Goal: Understand process/instructions: Learn how to perform a task or action

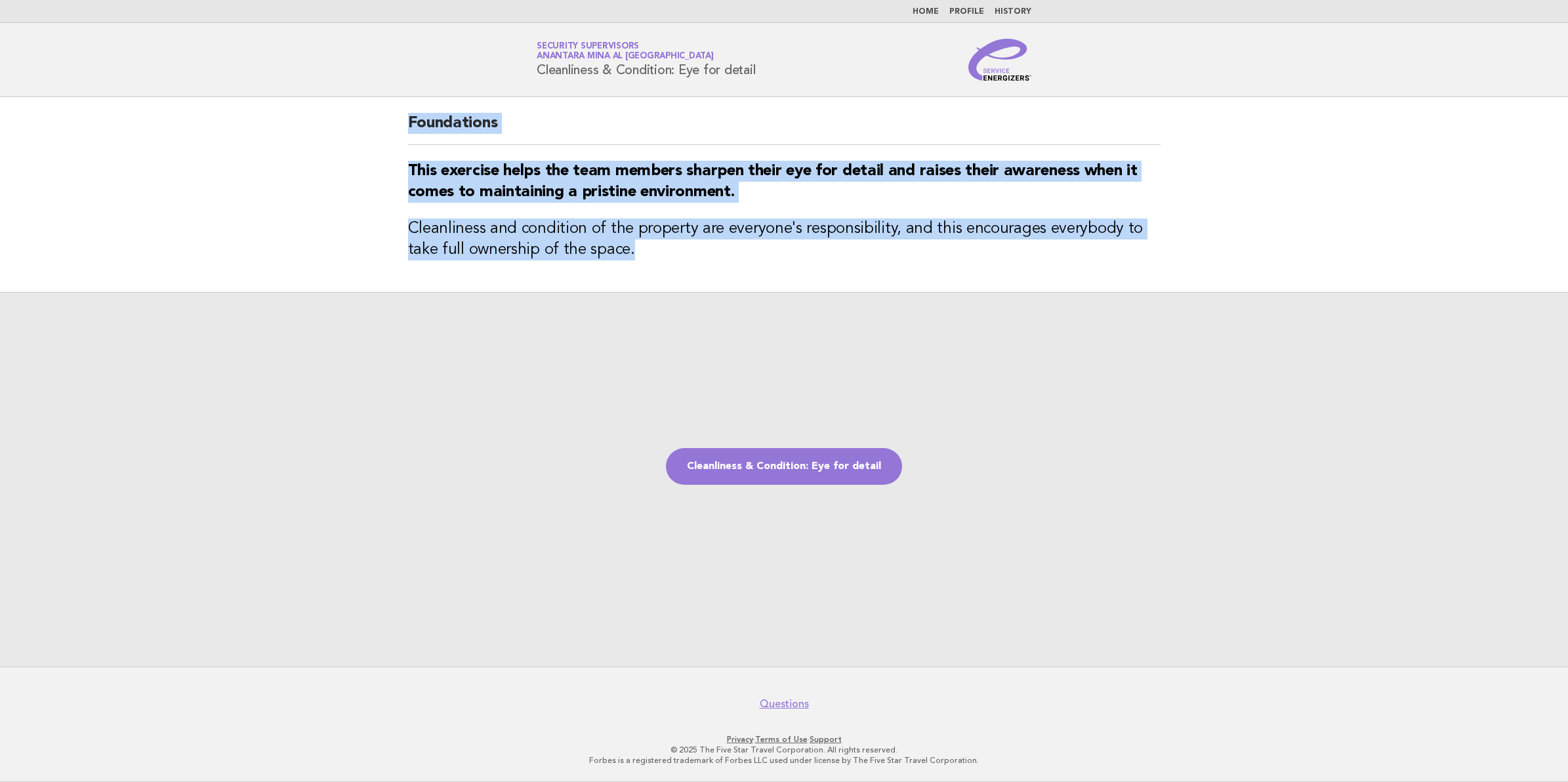
drag, startPoint x: 411, startPoint y: 118, endPoint x: 742, endPoint y: 256, distance: 358.6
click at [742, 256] on div "Foundations This exercise helps the team members sharpen their eye for detail a…" at bounding box center [784, 195] width 784 height 195
copy div "Foundations This exercise helps the team members sharpen their eye for detail a…"
click at [797, 461] on link "Cleanliness & Condition: Eye for detail" at bounding box center [784, 466] width 236 height 37
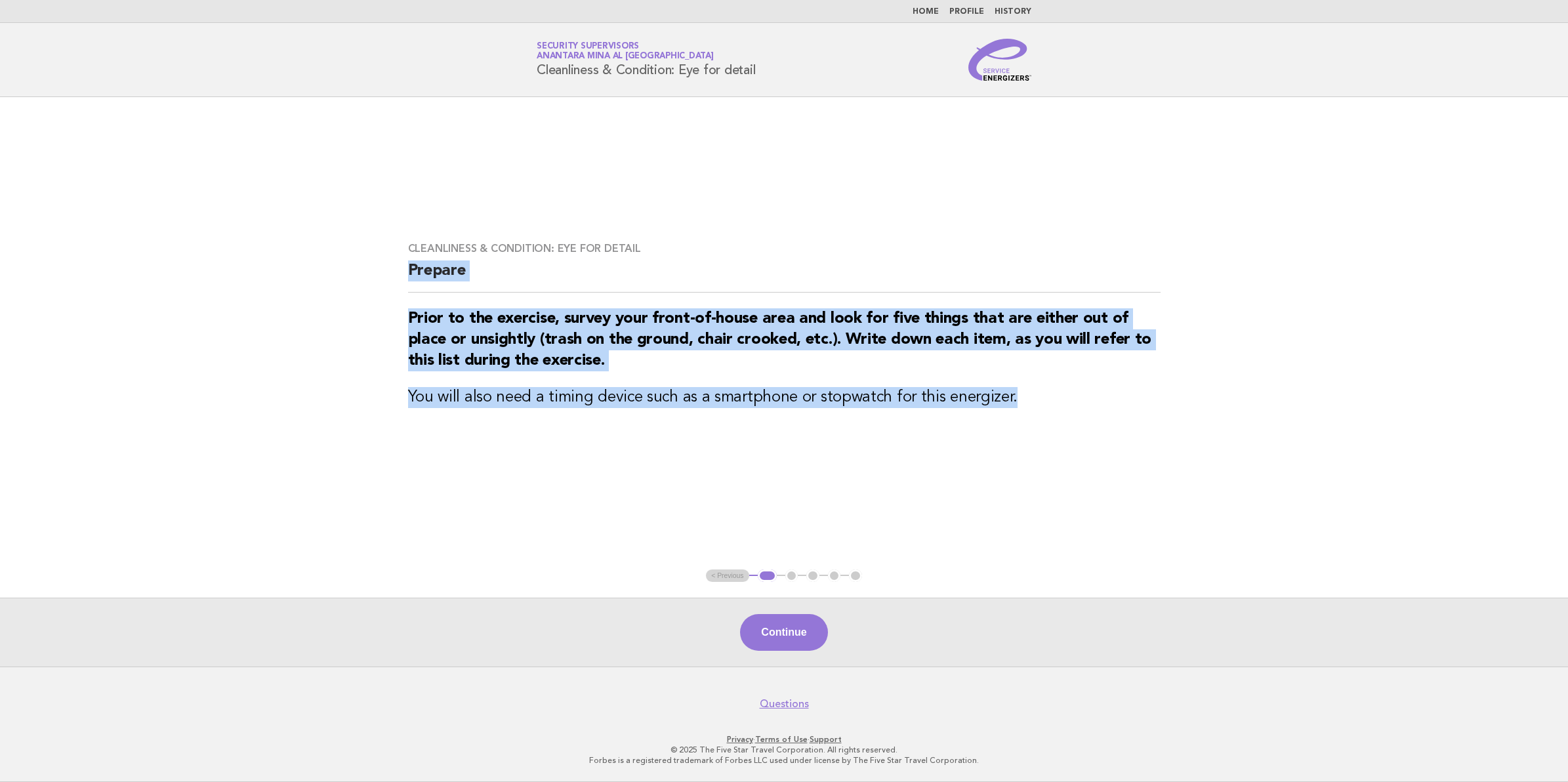
drag, startPoint x: 411, startPoint y: 272, endPoint x: 1028, endPoint y: 396, distance: 629.3
click at [1028, 396] on div "Cleanliness & Condition: Eye for detail Prepare Prior to the exercise, survey y…" at bounding box center [784, 333] width 784 height 213
copy div "Prepare Prior to the exercise, survey your front-of-house area and look for fiv…"
click at [798, 637] on button "Continue" at bounding box center [784, 632] width 87 height 37
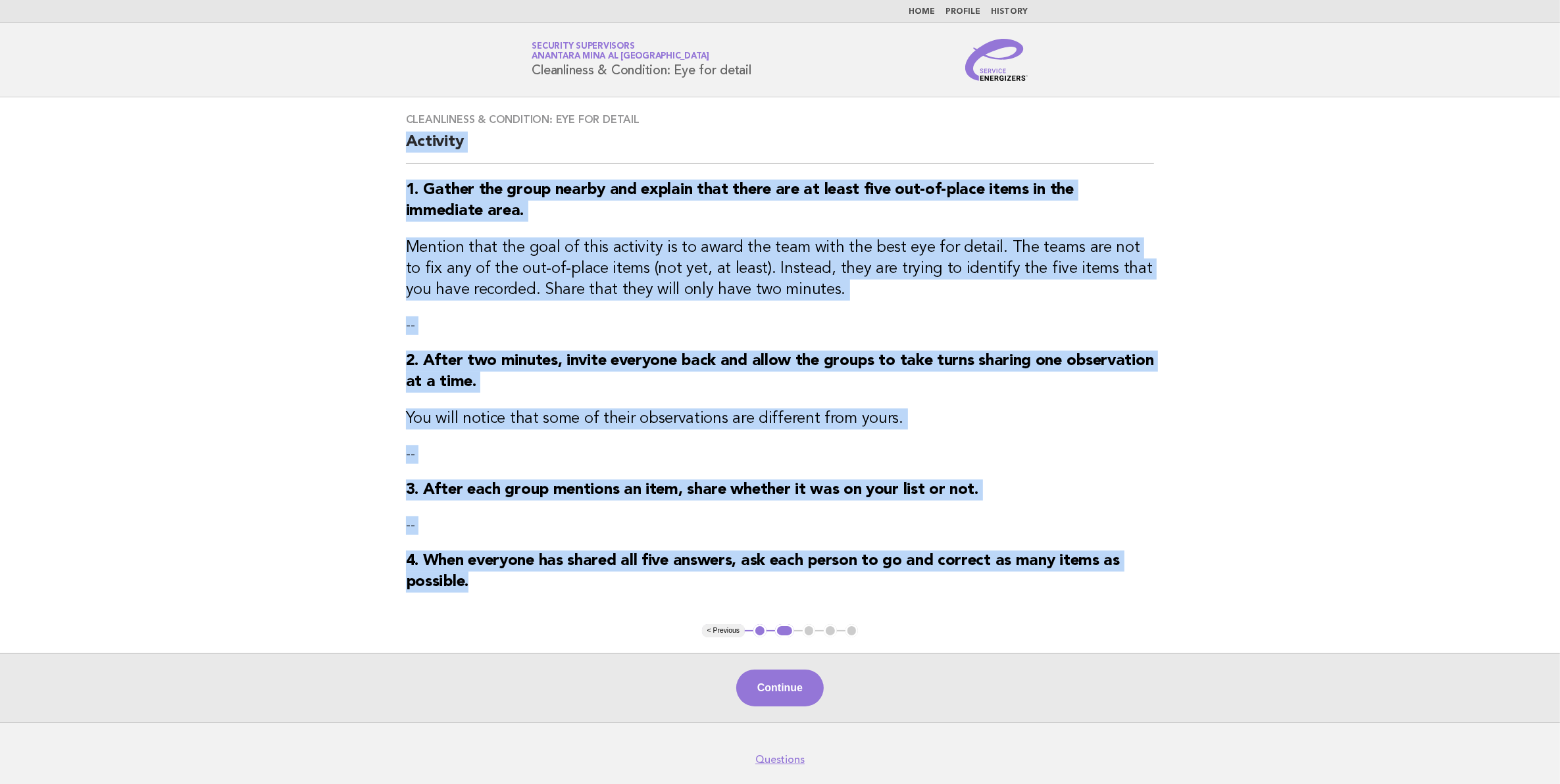
drag, startPoint x: 408, startPoint y: 139, endPoint x: 542, endPoint y: 587, distance: 467.6
click at [542, 587] on div "Cleanliness & Condition: Eye for detail Activity 1. Gather the group nearby and…" at bounding box center [780, 361] width 781 height 527
copy div "Activity 1. Gather the group nearby and explain that there are at least five ou…"
